Goal: Navigation & Orientation: Find specific page/section

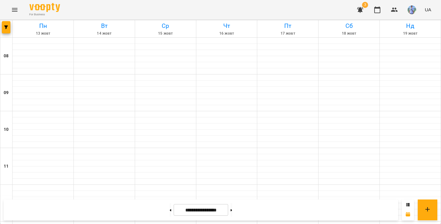
scroll to position [337, 0]
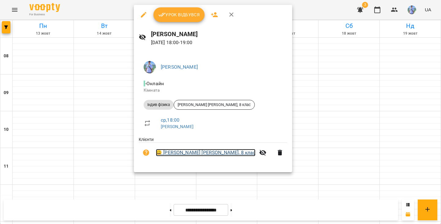
click at [193, 154] on link "😀 [PERSON_NAME] [PERSON_NAME], 8 клас" at bounding box center [206, 152] width 100 height 7
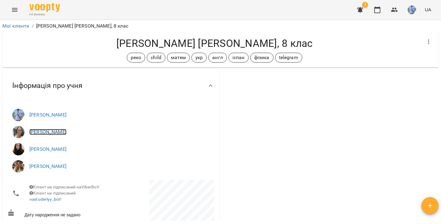
click at [47, 134] on link "[PERSON_NAME]" at bounding box center [47, 132] width 37 height 6
click at [43, 147] on link "[PERSON_NAME]" at bounding box center [47, 149] width 37 height 6
click at [35, 166] on link "[PERSON_NAME]" at bounding box center [47, 166] width 37 height 6
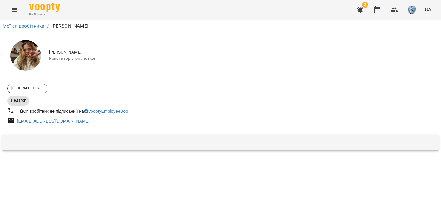
click at [30, 54] on img at bounding box center [25, 55] width 31 height 31
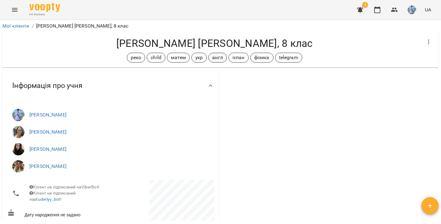
click at [209, 56] on span "англ" at bounding box center [218, 57] width 18 height 7
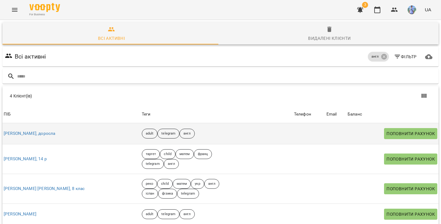
scroll to position [27, 0]
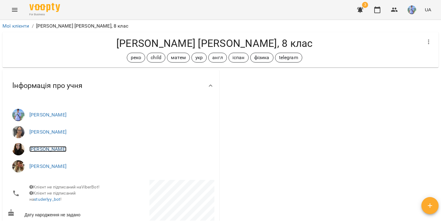
drag, startPoint x: 78, startPoint y: 149, endPoint x: 73, endPoint y: 148, distance: 4.4
